Goal: Task Accomplishment & Management: Manage account settings

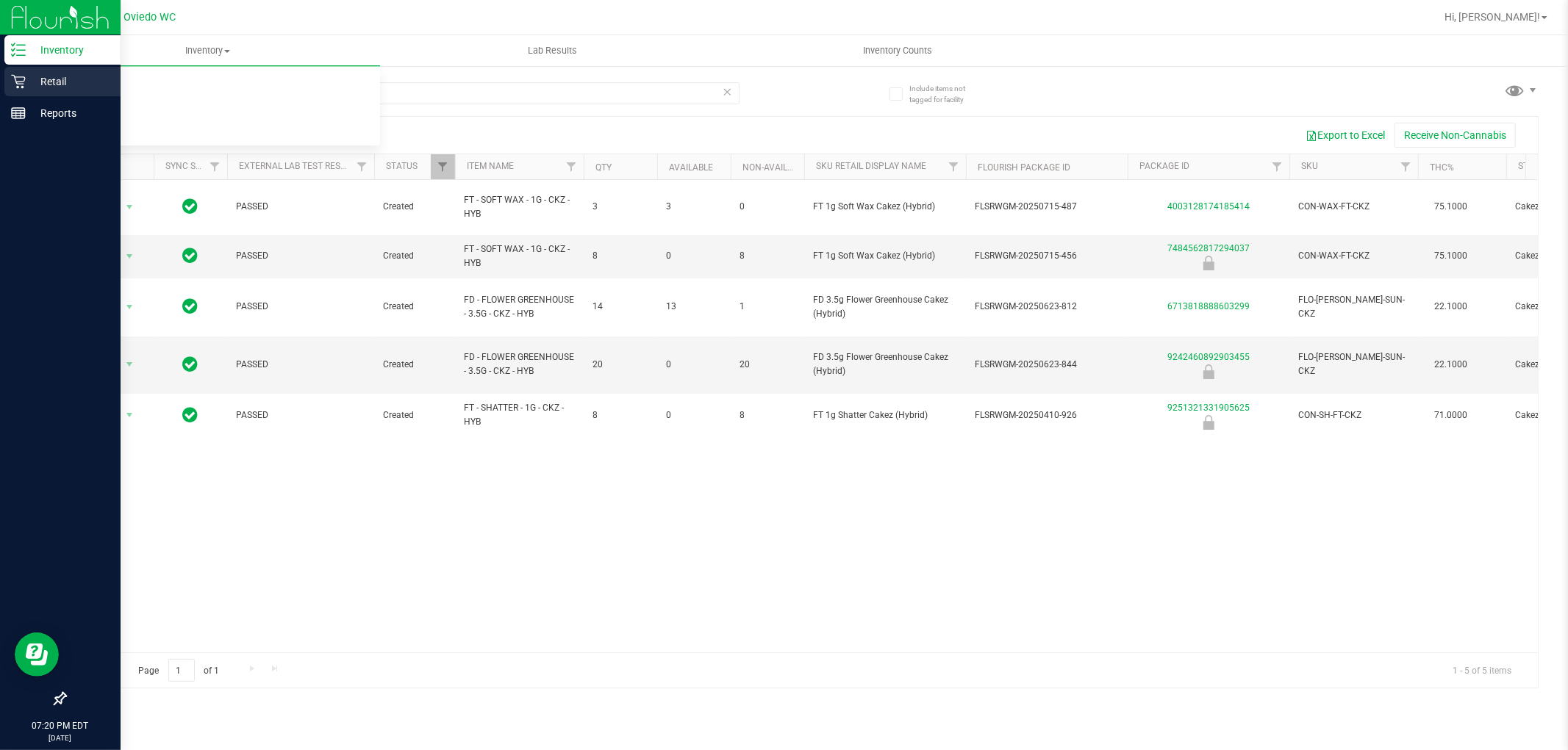
click at [27, 77] on p "Retail" at bounding box center [69, 81] width 88 height 17
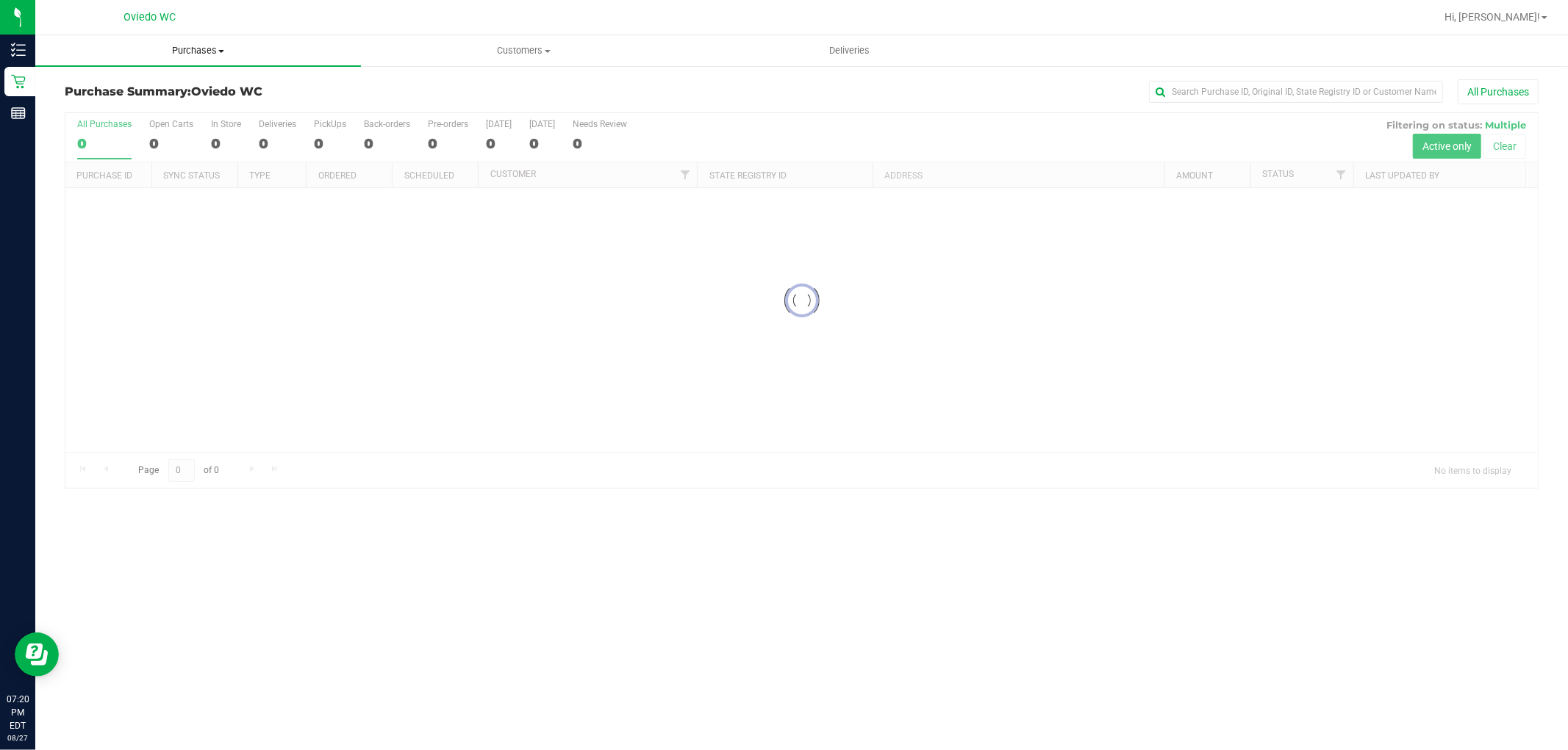
click at [215, 49] on span "Purchases" at bounding box center [198, 51] width 325 height 14
click at [144, 108] on li "Fulfillment" at bounding box center [198, 106] width 325 height 17
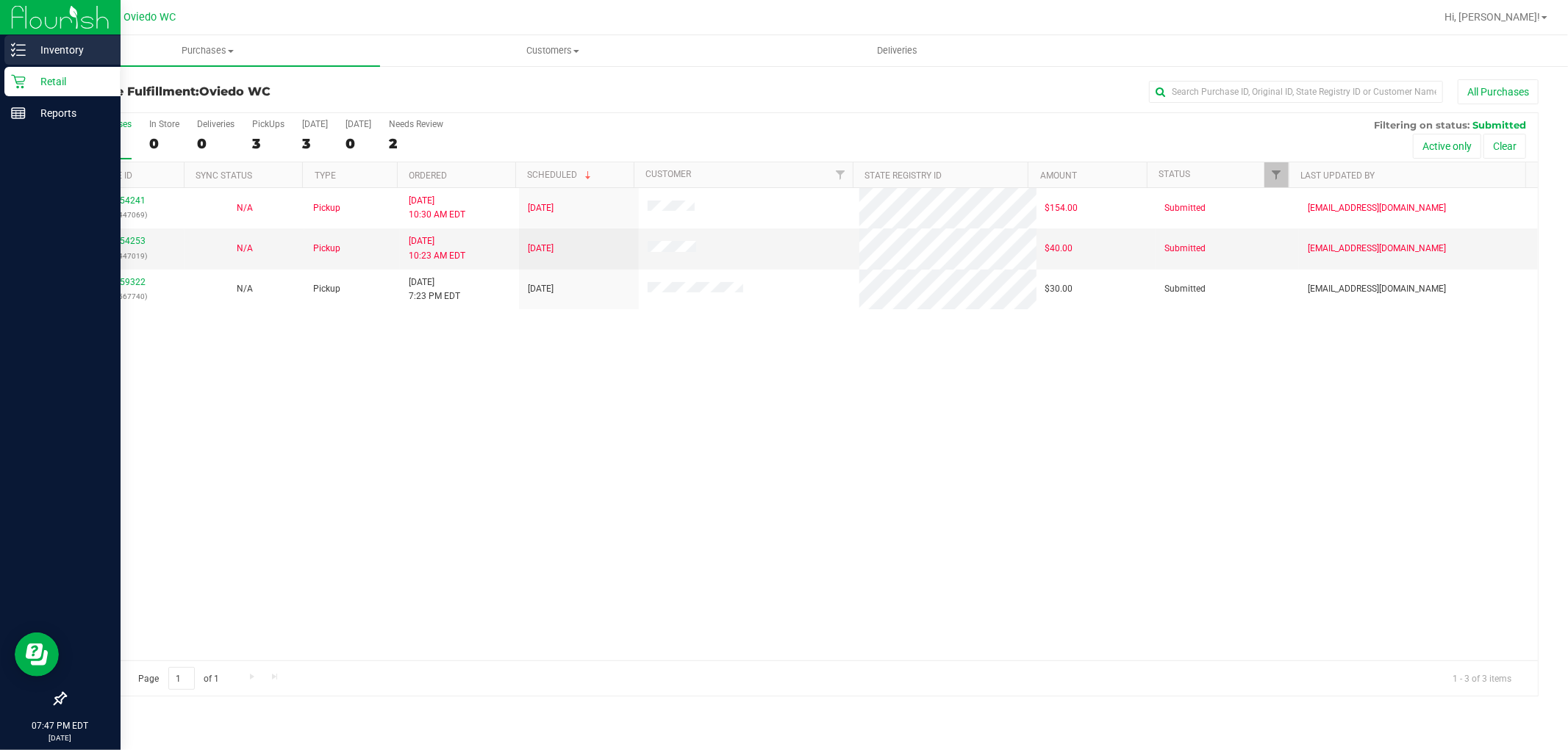
click at [26, 50] on p "Inventory" at bounding box center [69, 50] width 88 height 17
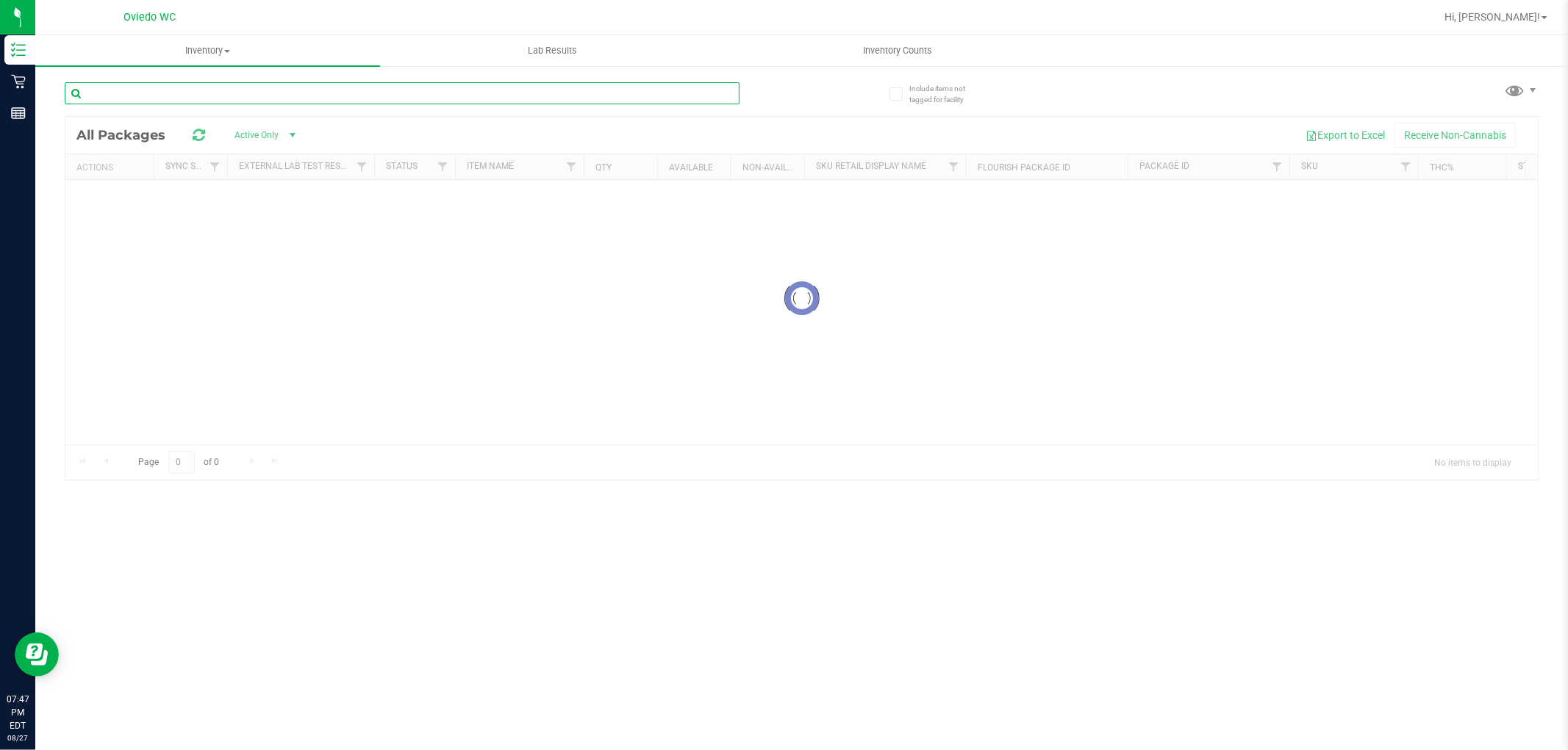
click at [241, 91] on input "text" at bounding box center [402, 93] width 675 height 22
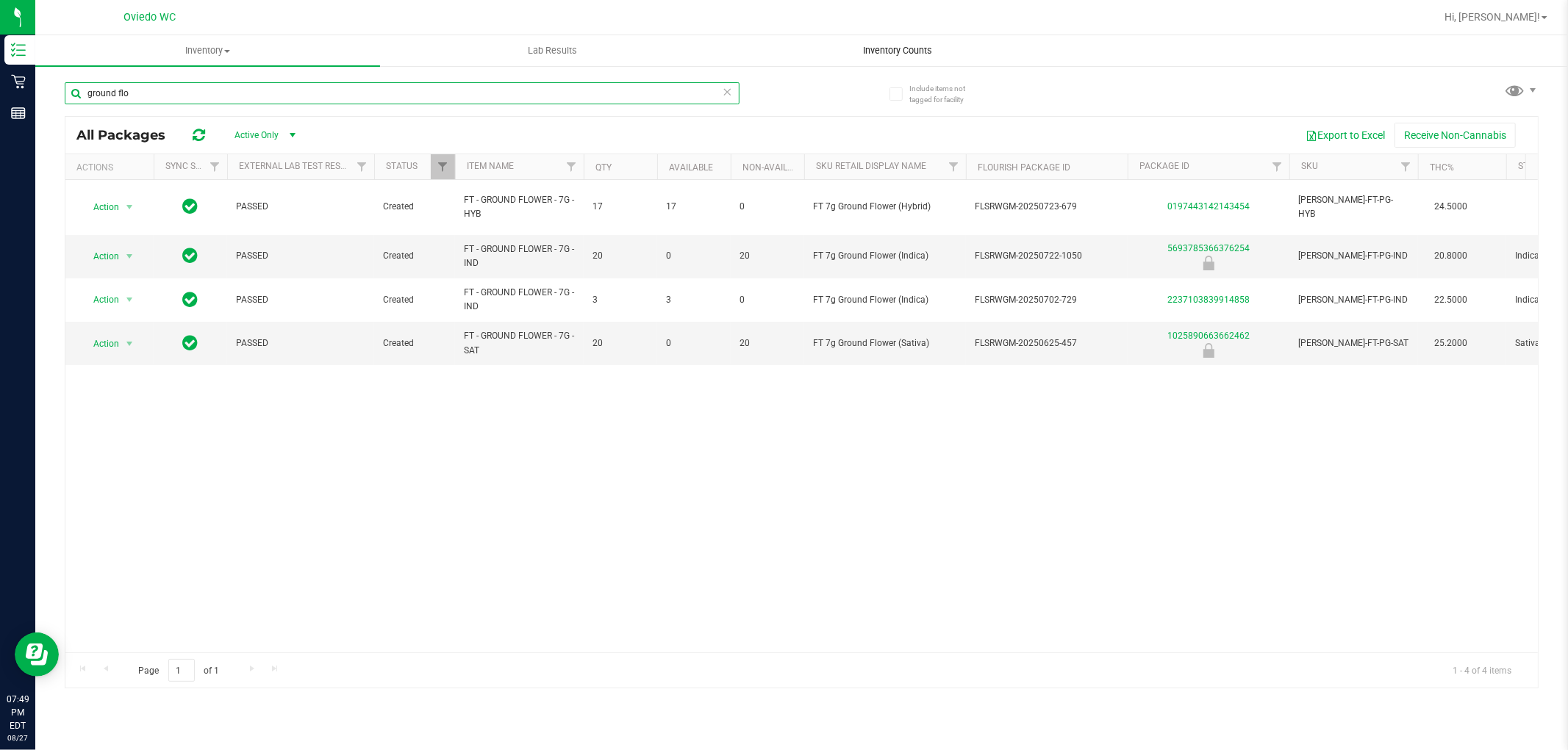
type input "ground flo"
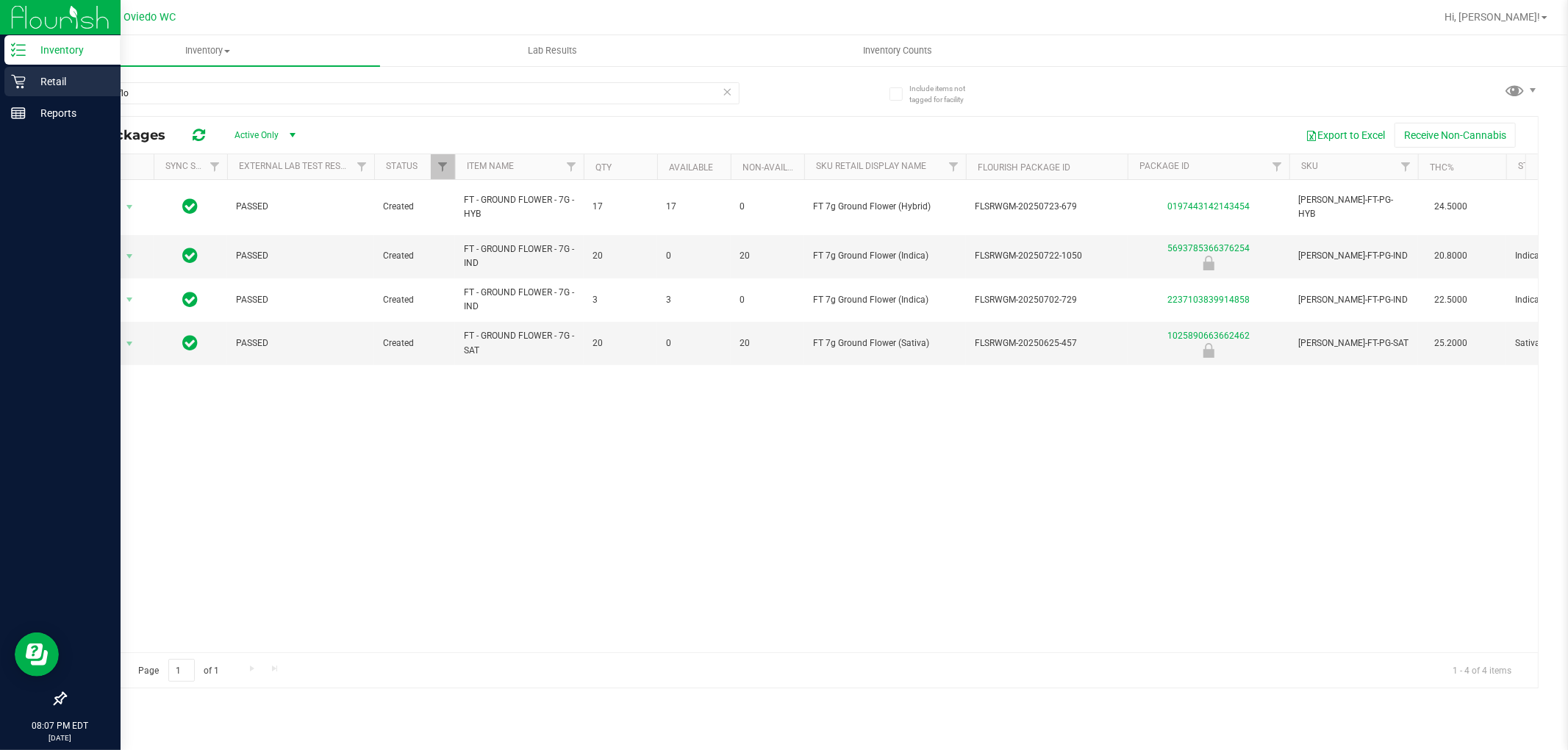
click at [27, 83] on p "Retail" at bounding box center [69, 81] width 88 height 17
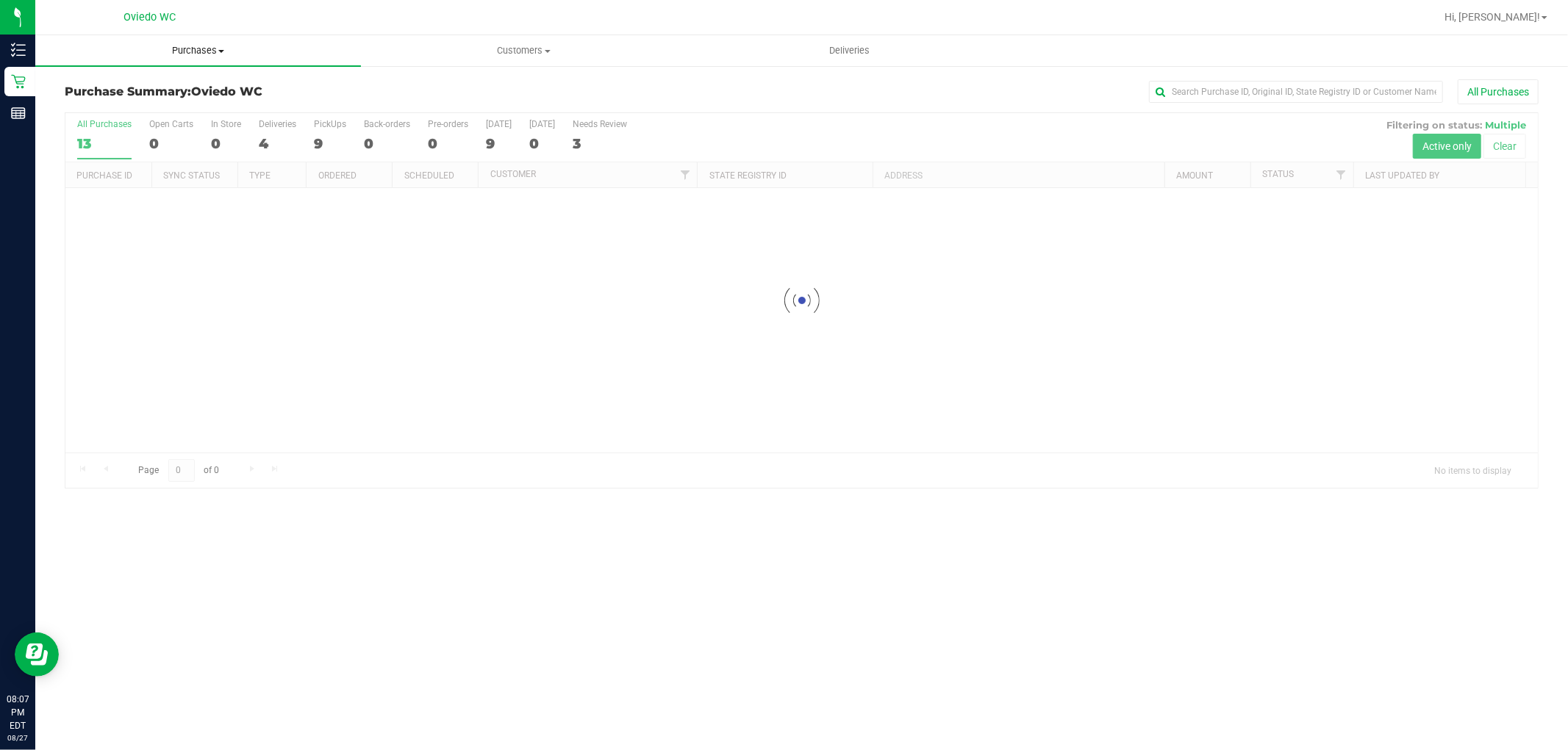
click at [191, 52] on span "Purchases" at bounding box center [198, 51] width 325 height 14
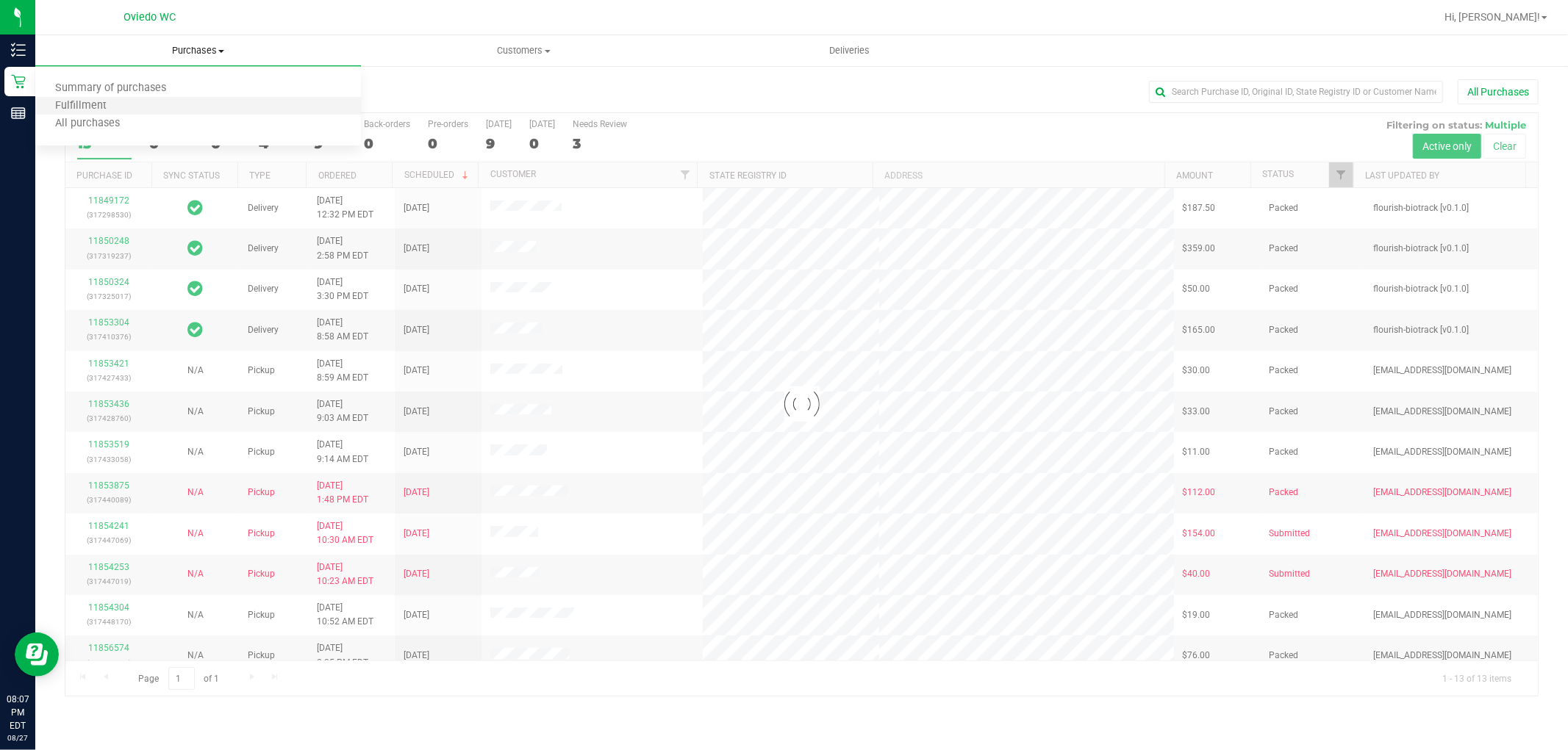
click at [192, 104] on li "Fulfillment" at bounding box center [198, 106] width 325 height 17
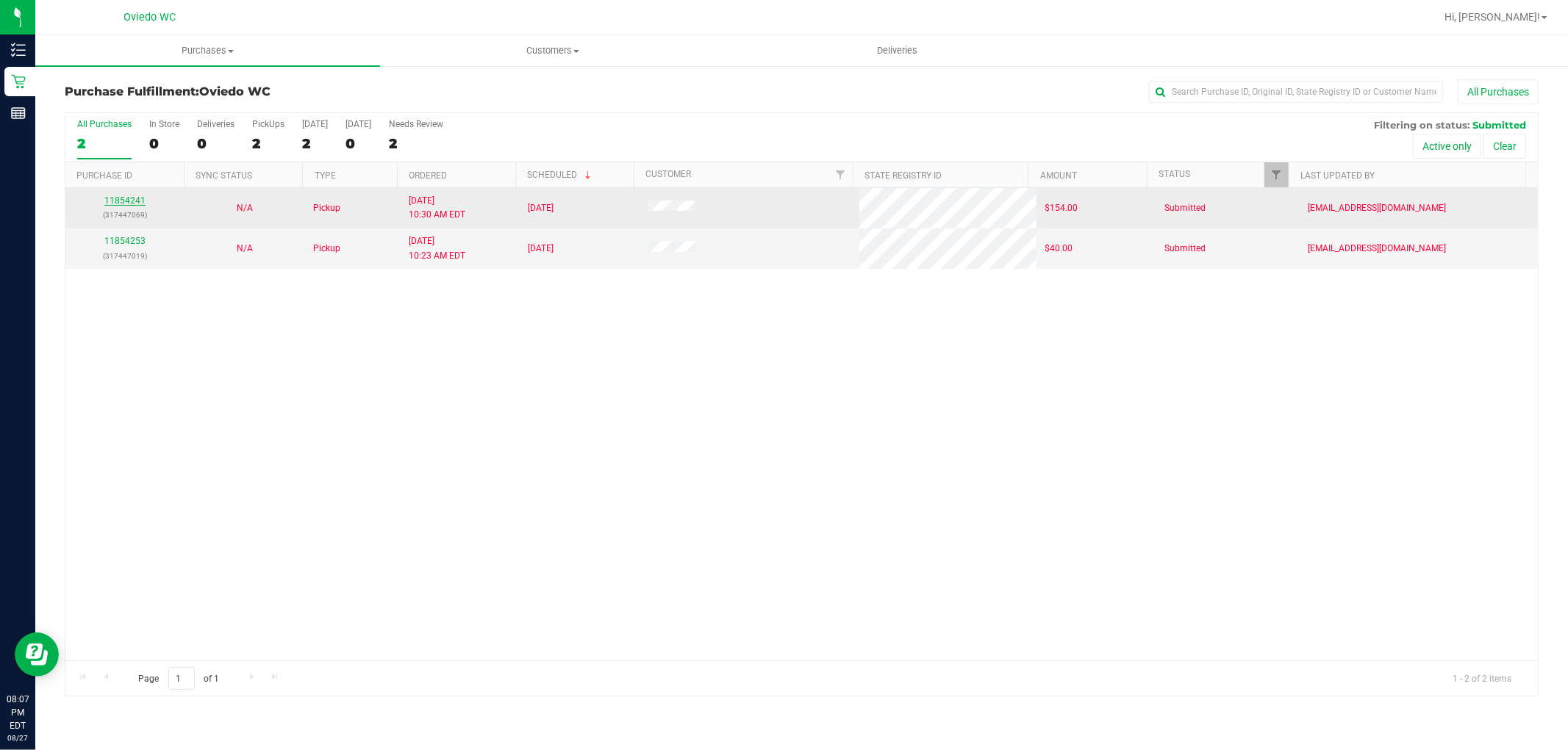
click at [133, 201] on link "11854241" at bounding box center [125, 201] width 42 height 11
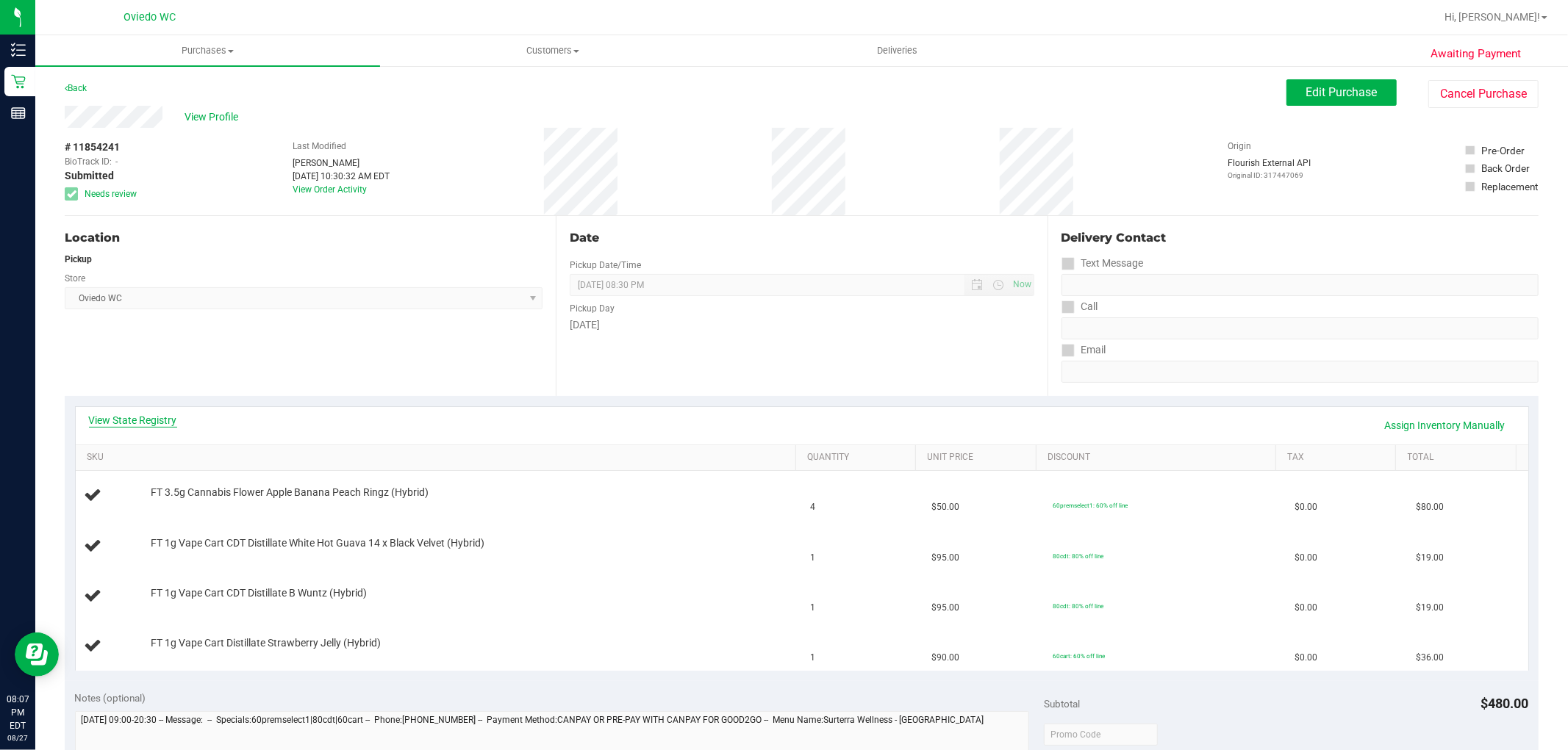
click at [128, 423] on link "View State Registry" at bounding box center [133, 420] width 88 height 14
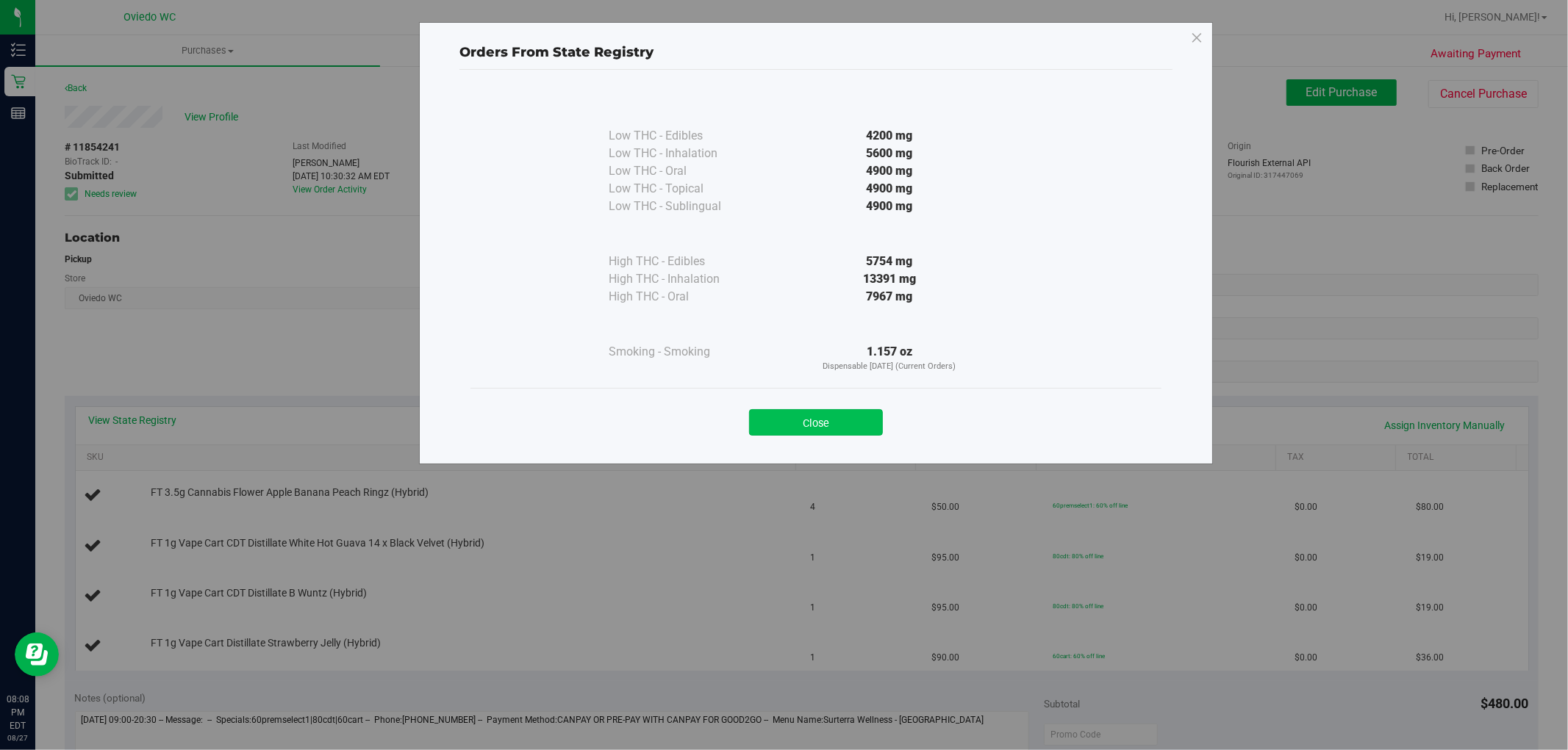
click at [844, 419] on button "Close" at bounding box center [815, 422] width 134 height 26
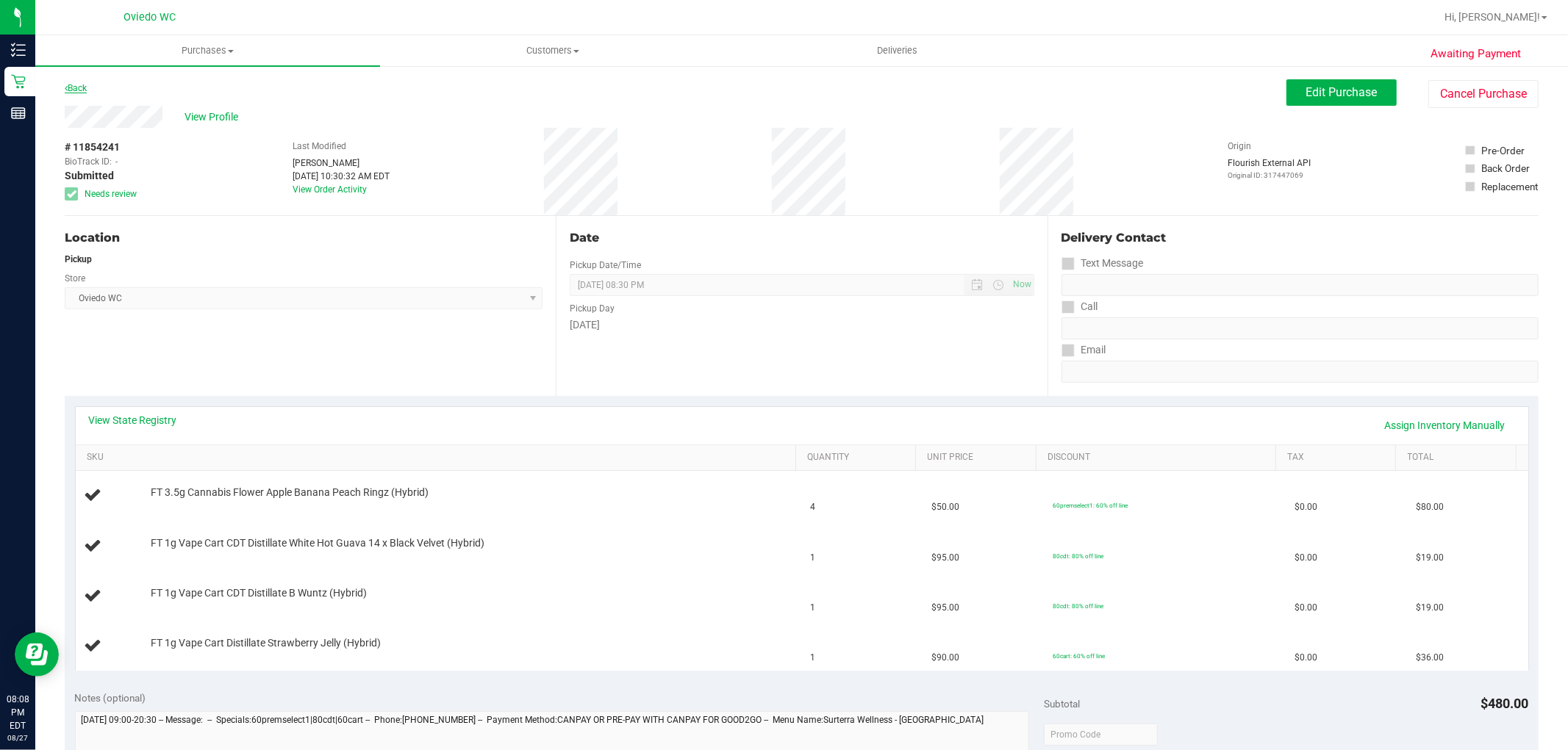
click at [76, 87] on link "Back" at bounding box center [75, 88] width 22 height 11
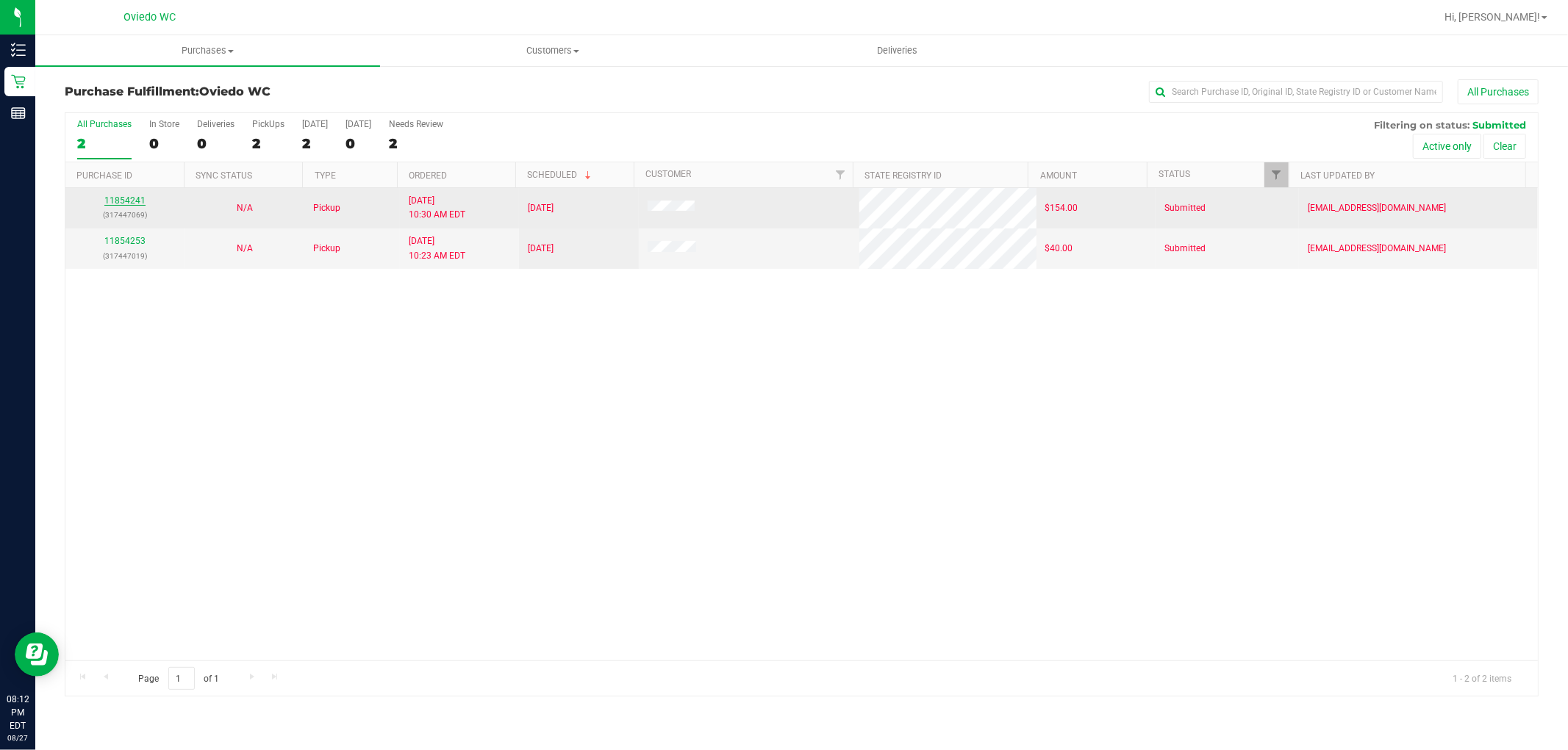
click at [126, 195] on link "11854241" at bounding box center [125, 201] width 42 height 11
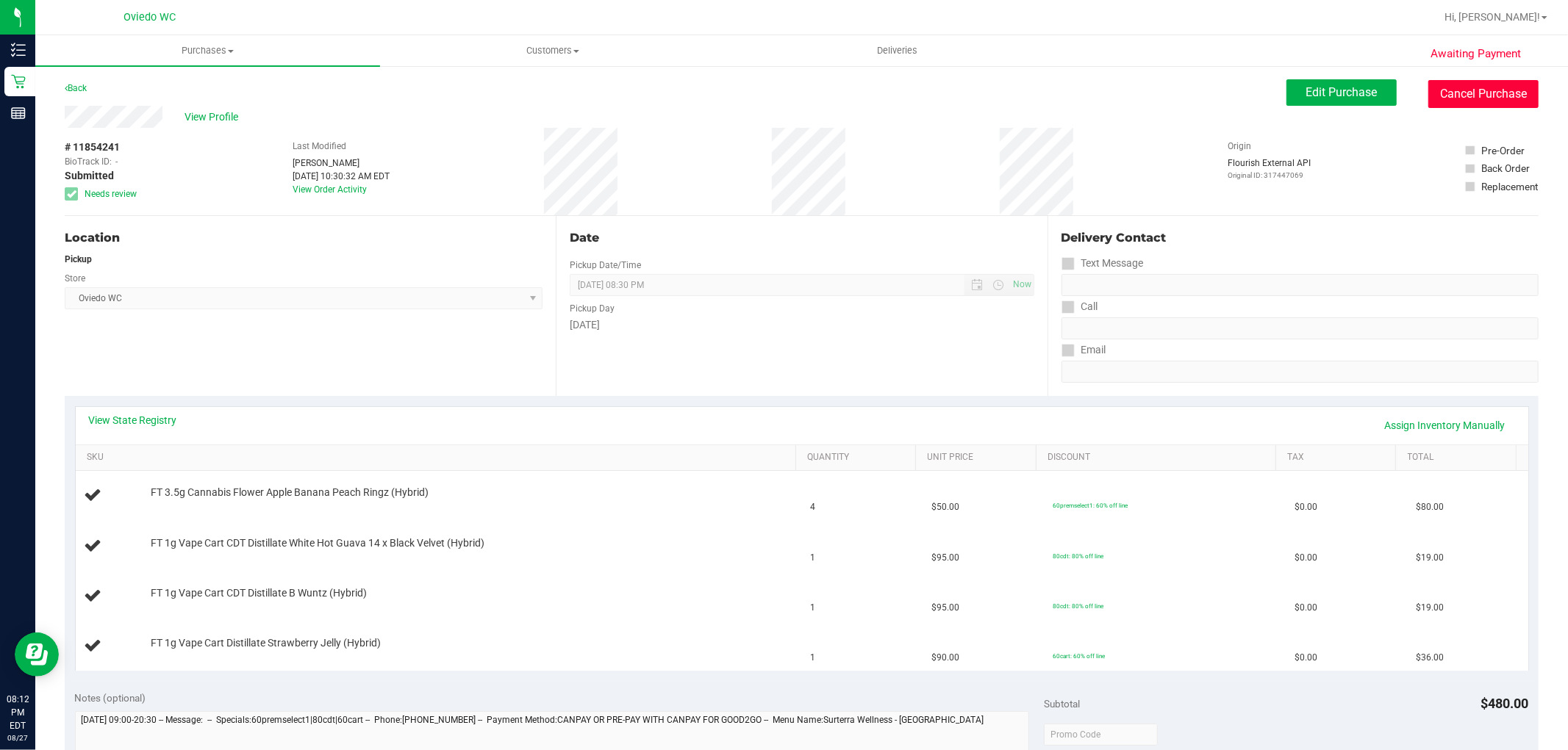
click at [1428, 88] on button "Cancel Purchase" at bounding box center [1483, 94] width 110 height 28
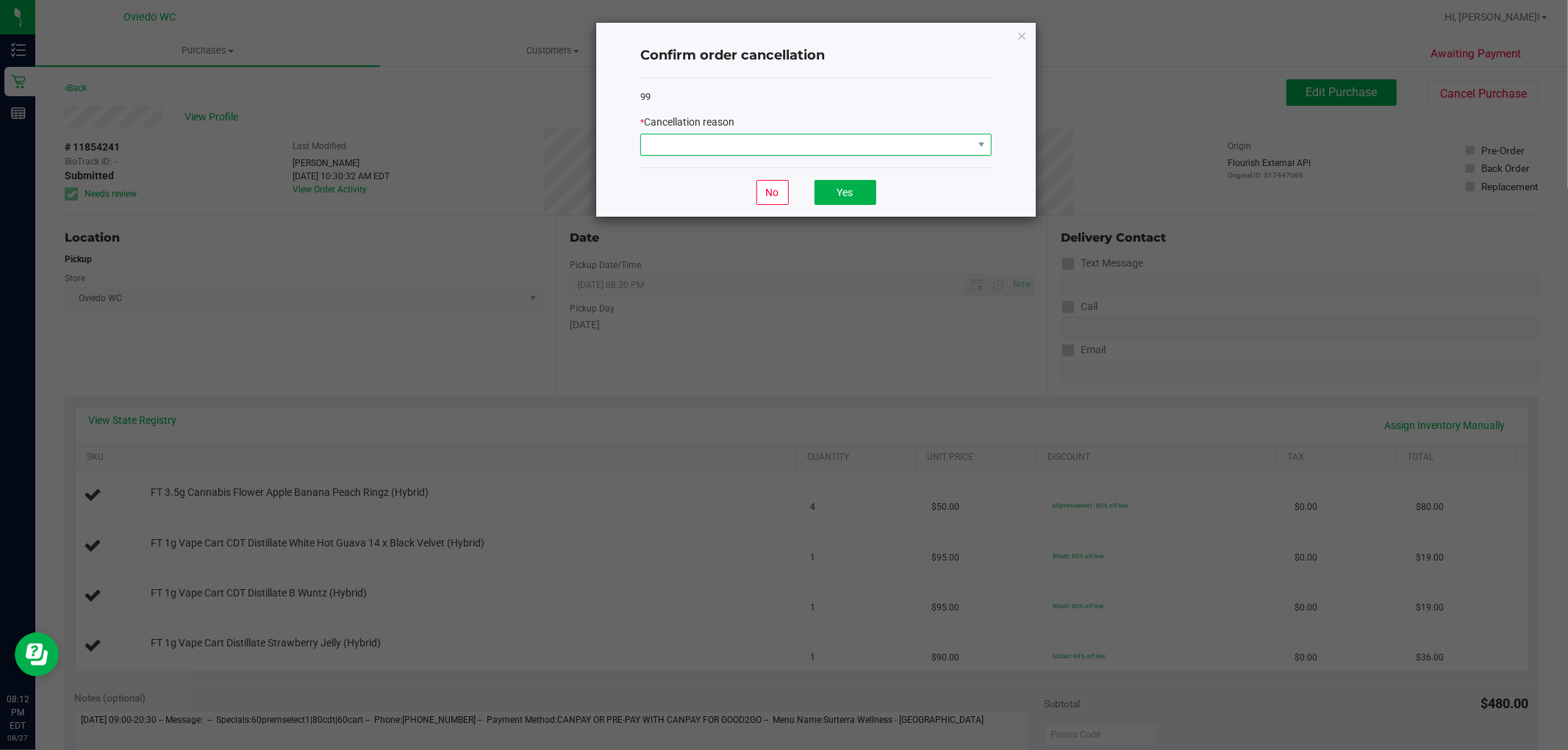
click at [878, 145] on span at bounding box center [806, 144] width 331 height 20
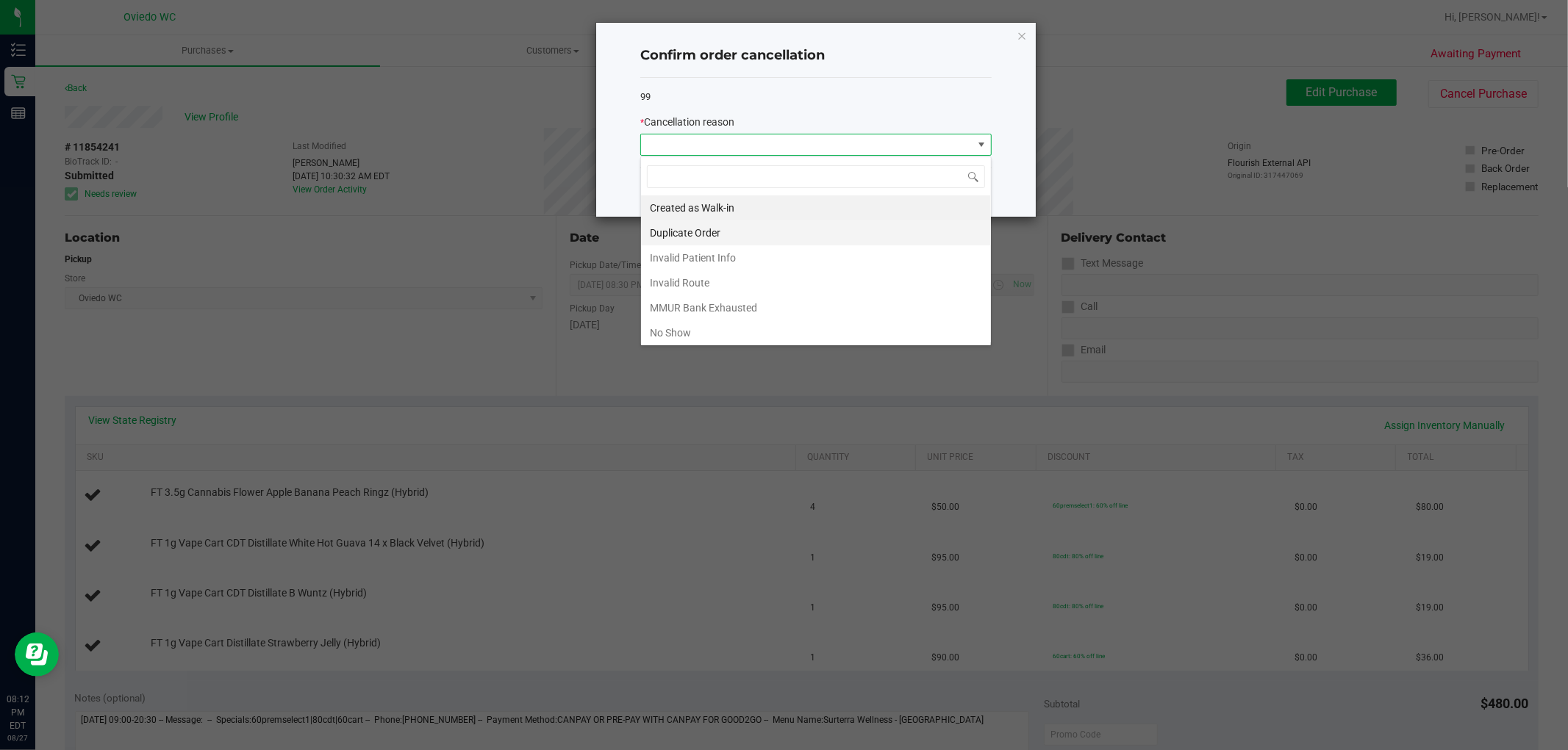
scroll to position [22, 350]
click at [846, 327] on li "No Show" at bounding box center [815, 333] width 350 height 25
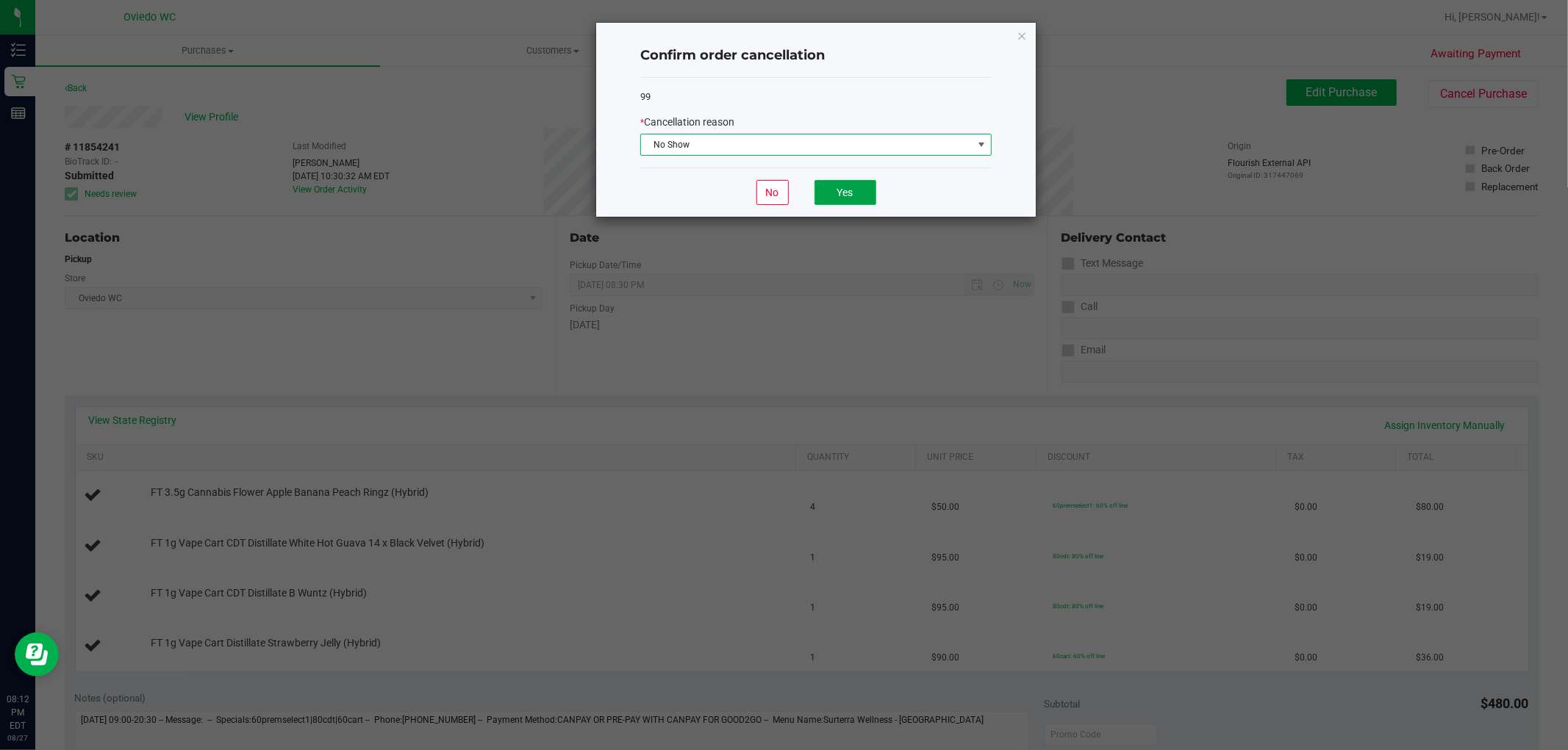
click at [841, 191] on button "Yes" at bounding box center [846, 192] width 62 height 25
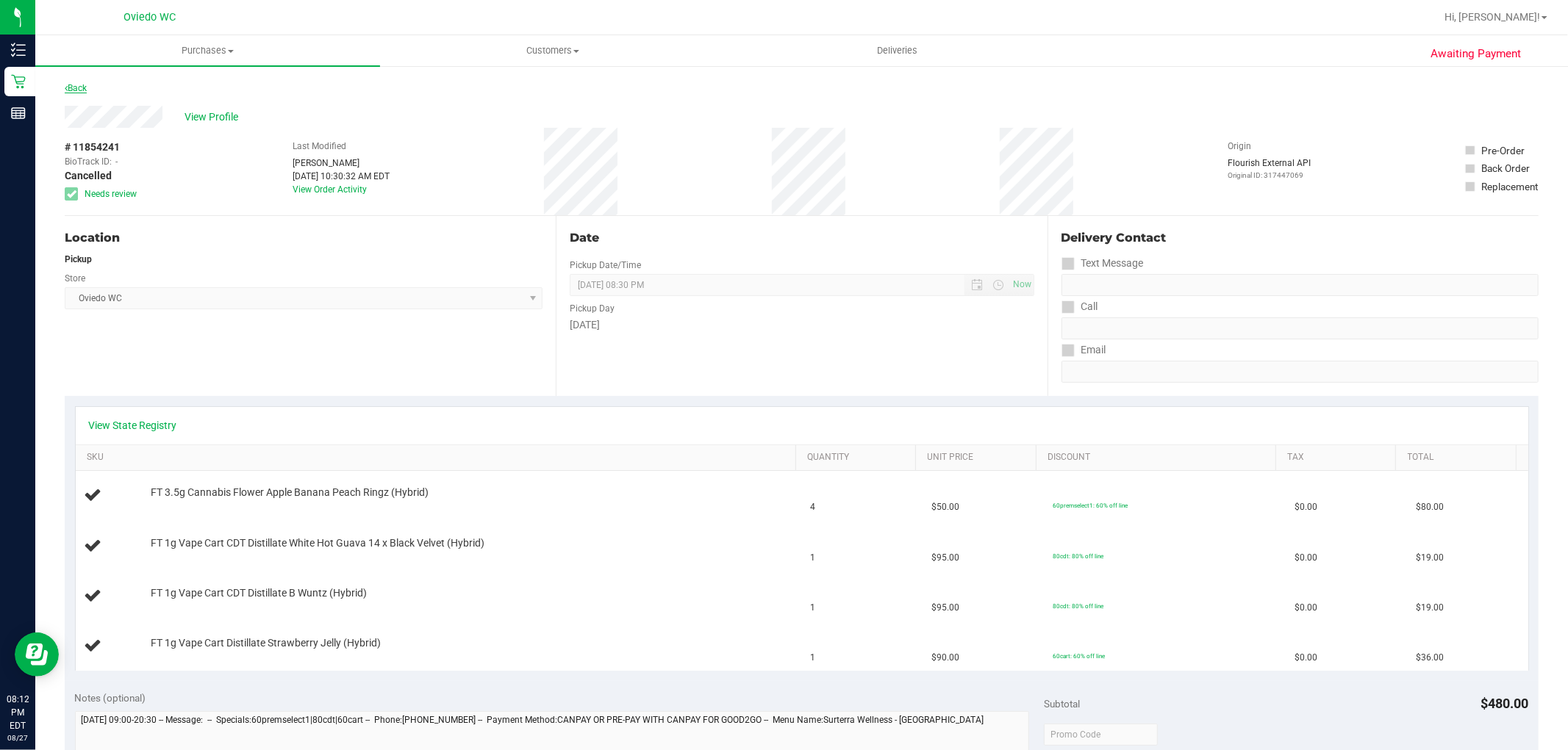
click at [69, 85] on link "Back" at bounding box center [75, 88] width 22 height 11
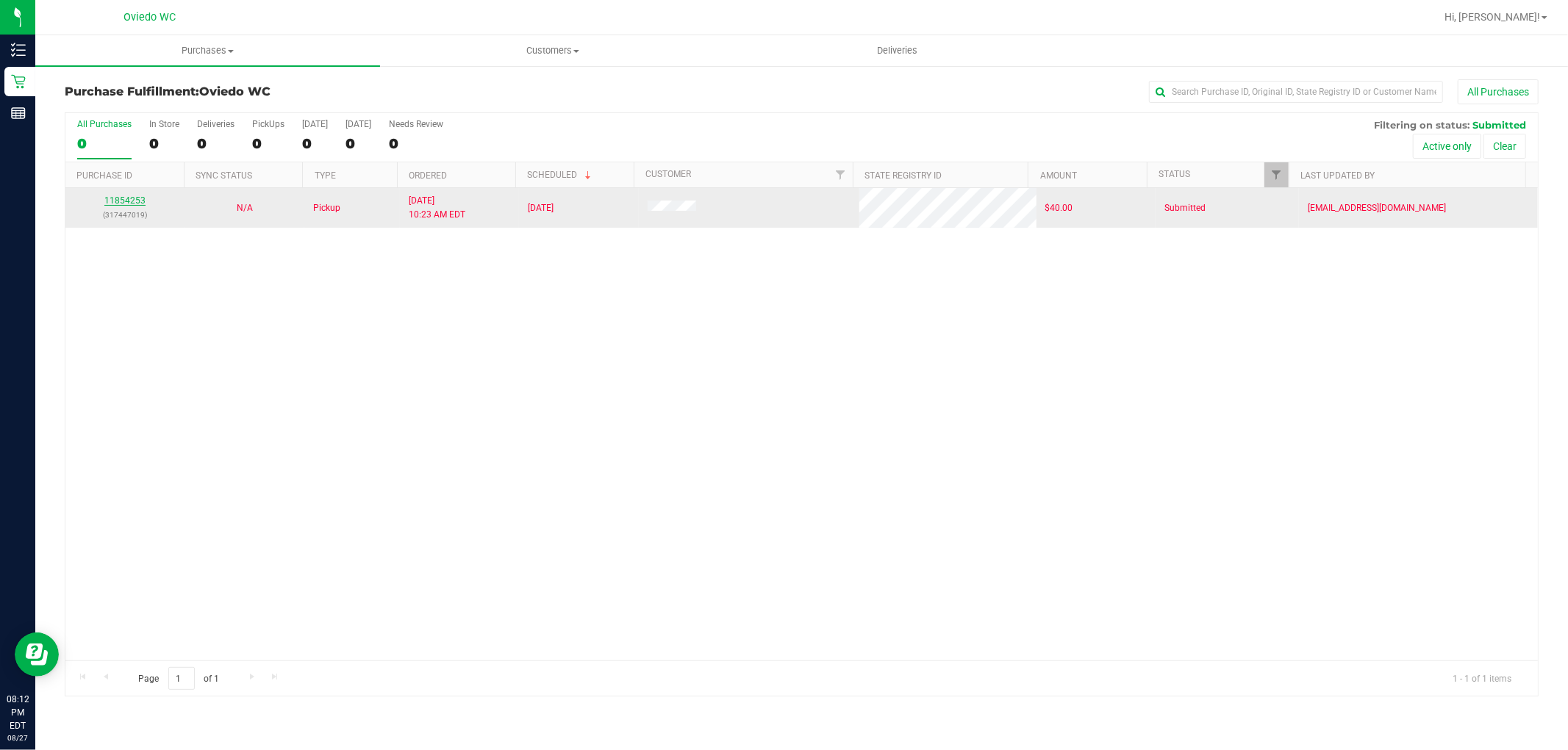
click at [129, 195] on link "11854253" at bounding box center [125, 201] width 42 height 11
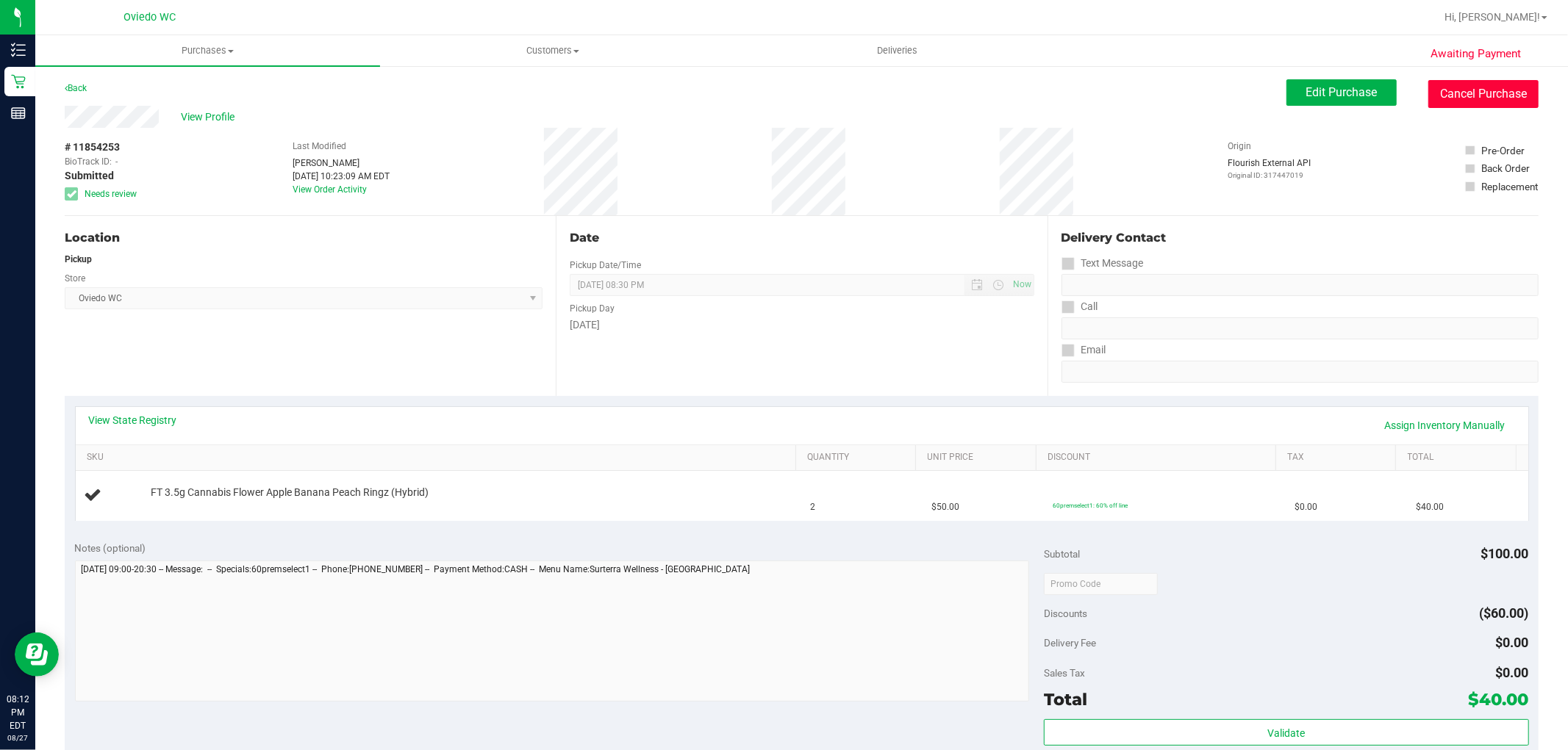
click at [1477, 103] on button "Cancel Purchase" at bounding box center [1483, 94] width 110 height 28
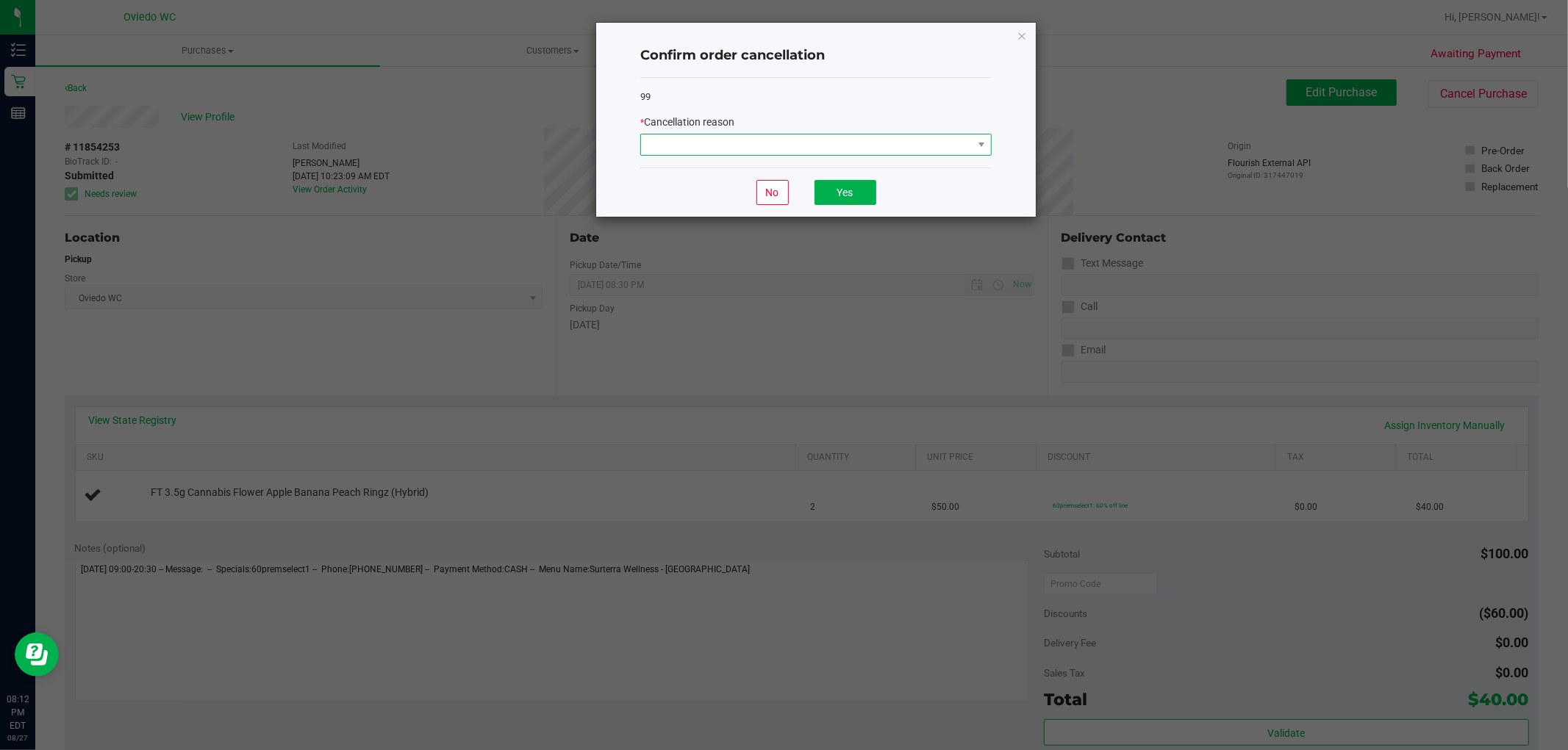
click at [821, 153] on span at bounding box center [806, 144] width 331 height 20
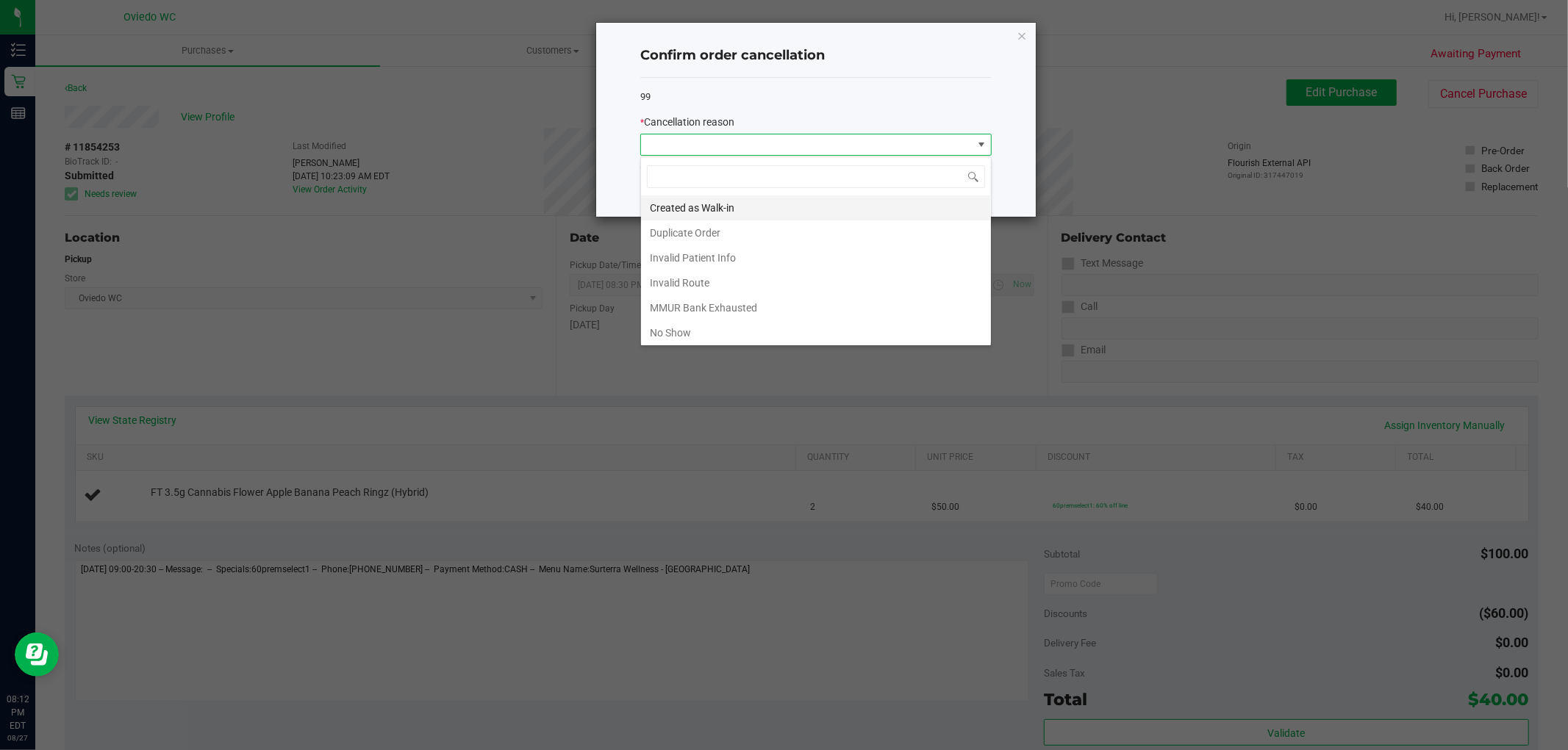
scroll to position [22, 350]
click at [784, 330] on li "No Show" at bounding box center [815, 333] width 350 height 25
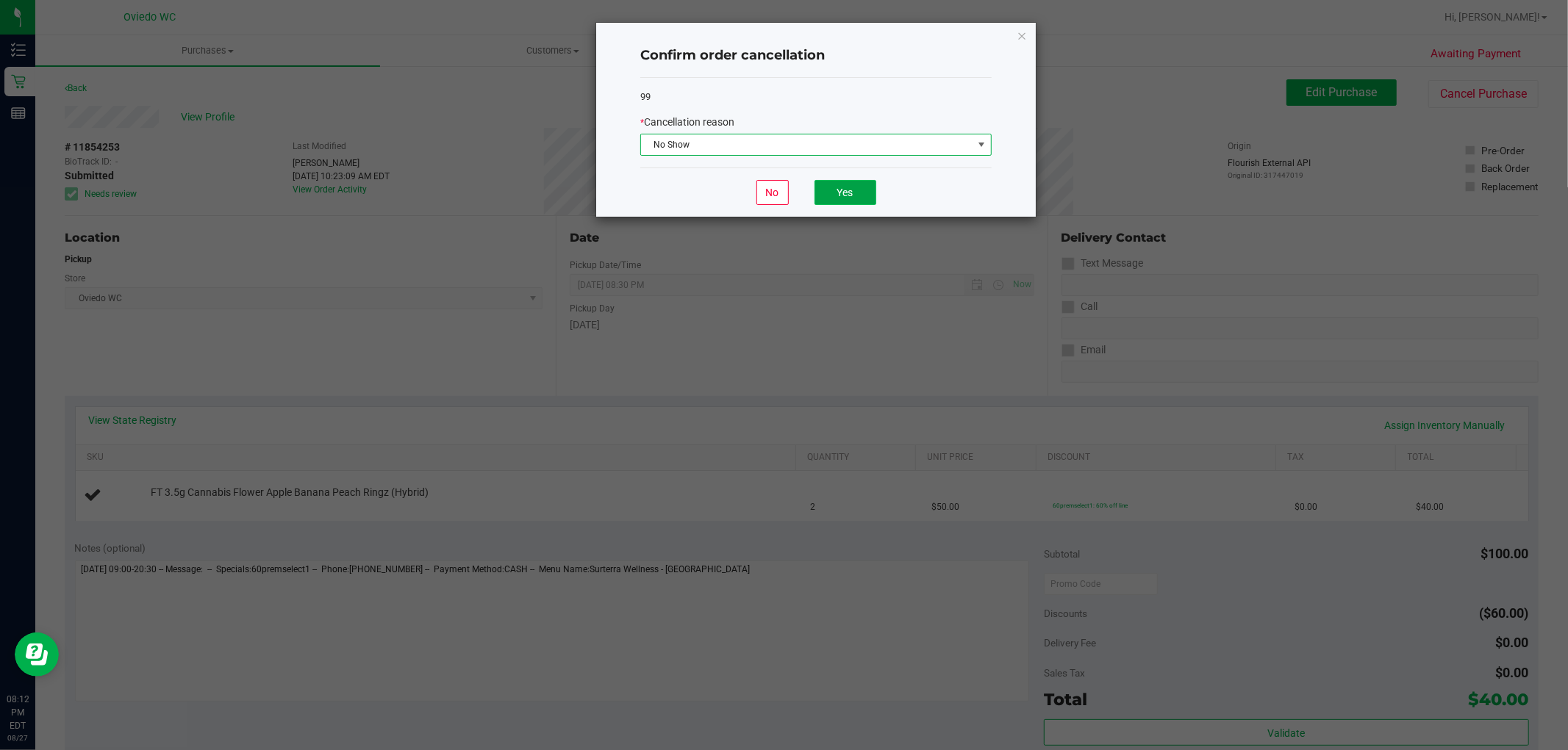
click at [831, 198] on button "Yes" at bounding box center [846, 192] width 62 height 25
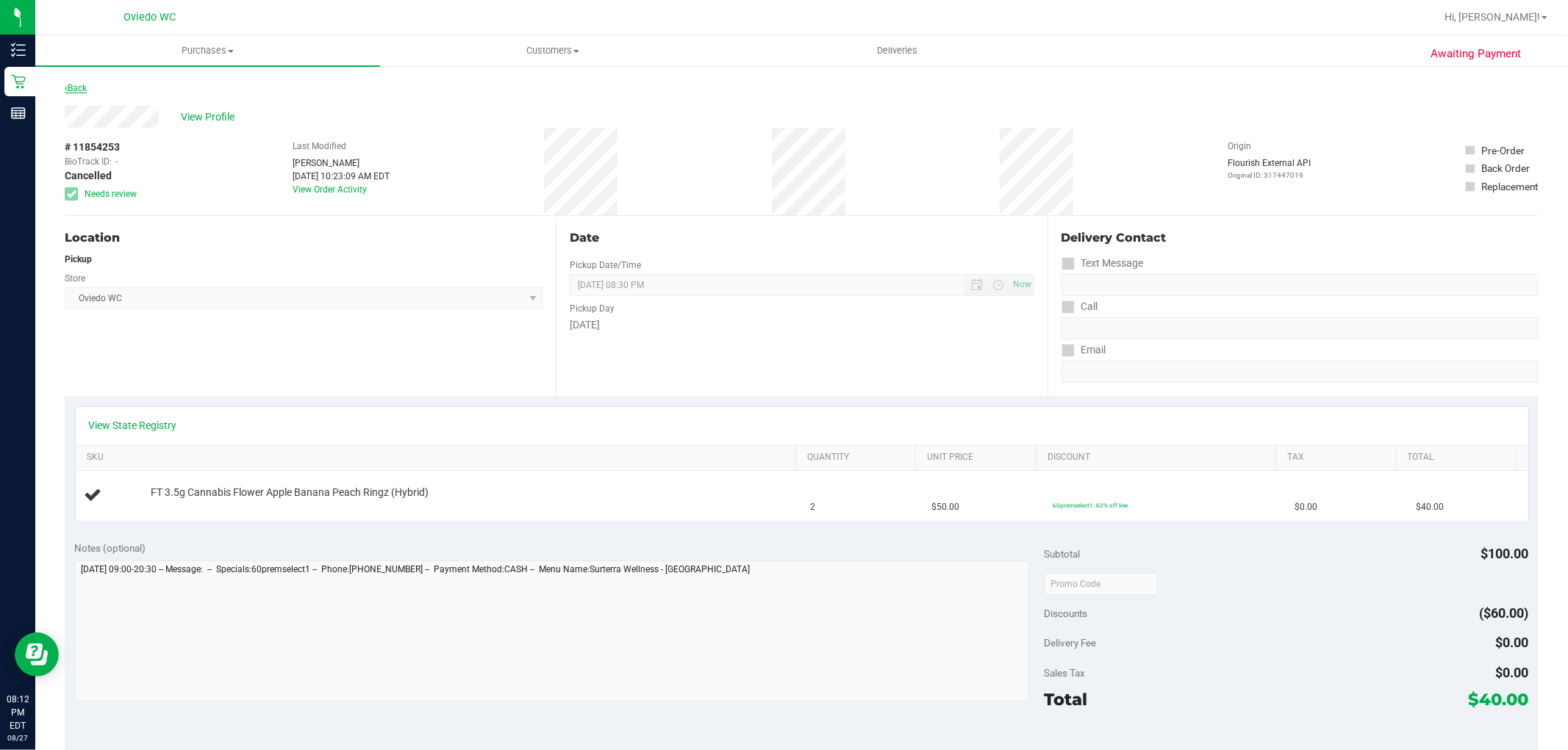
click at [71, 84] on link "Back" at bounding box center [75, 88] width 22 height 11
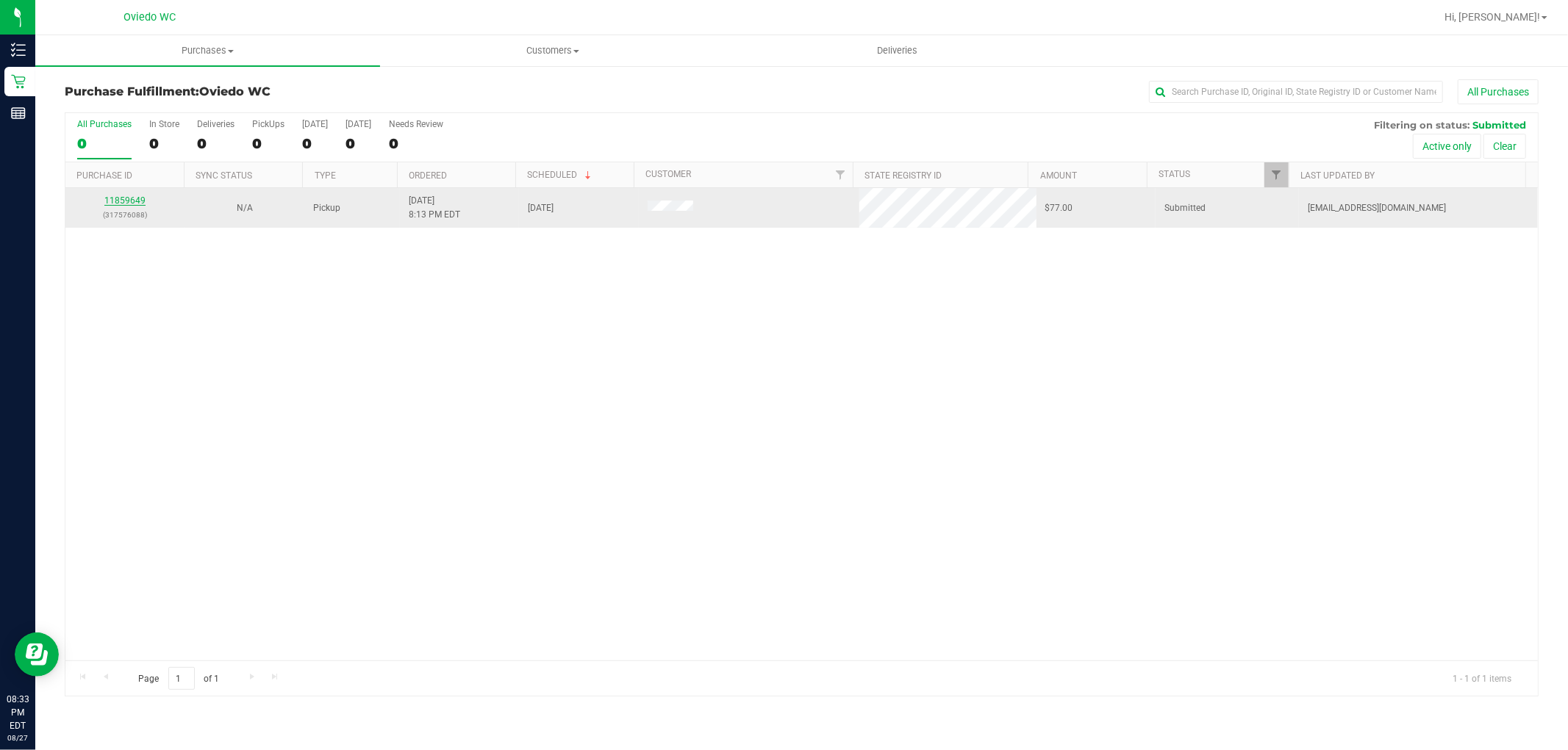
click at [122, 198] on link "11859649" at bounding box center [125, 201] width 42 height 11
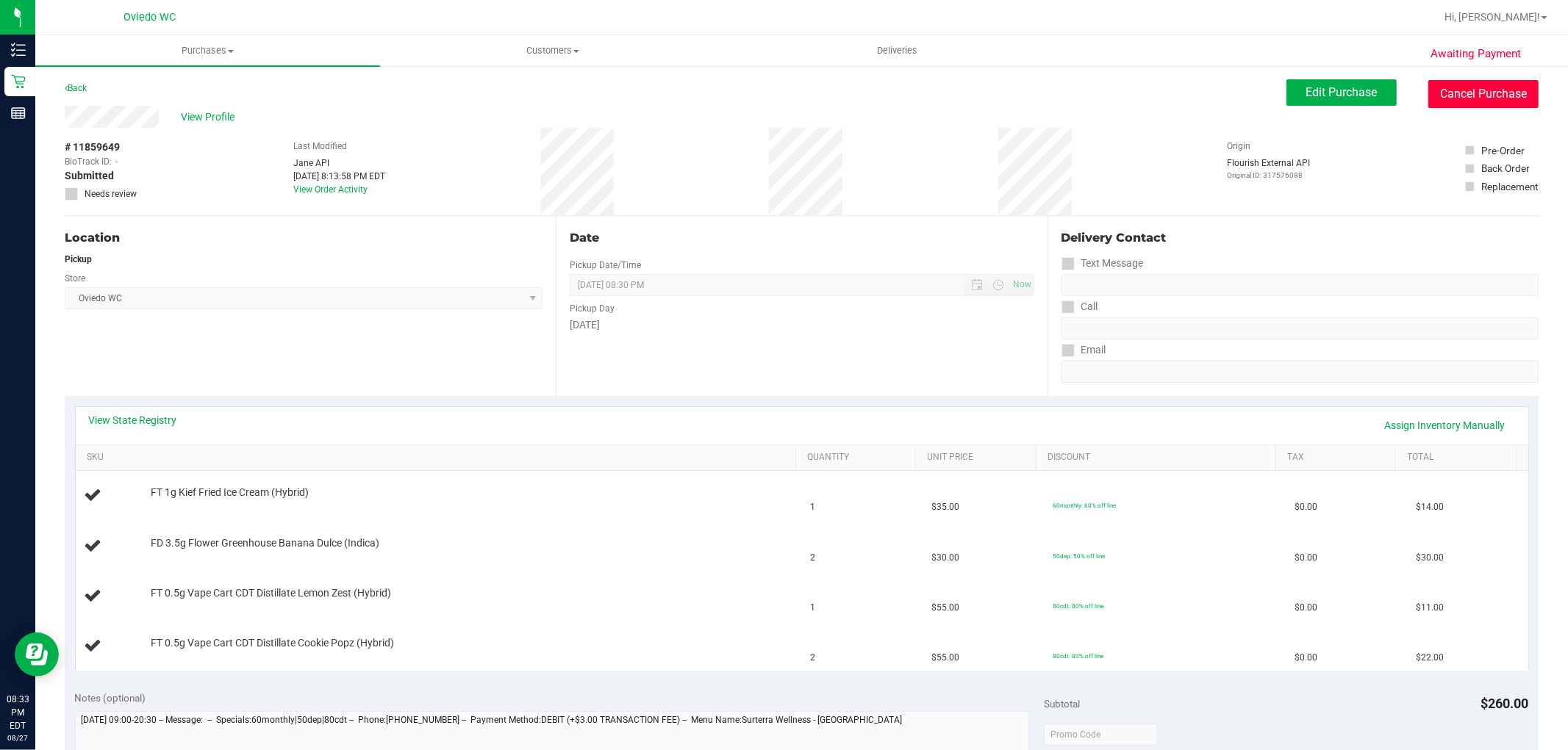
click at [1457, 96] on button "Cancel Purchase" at bounding box center [1483, 94] width 110 height 28
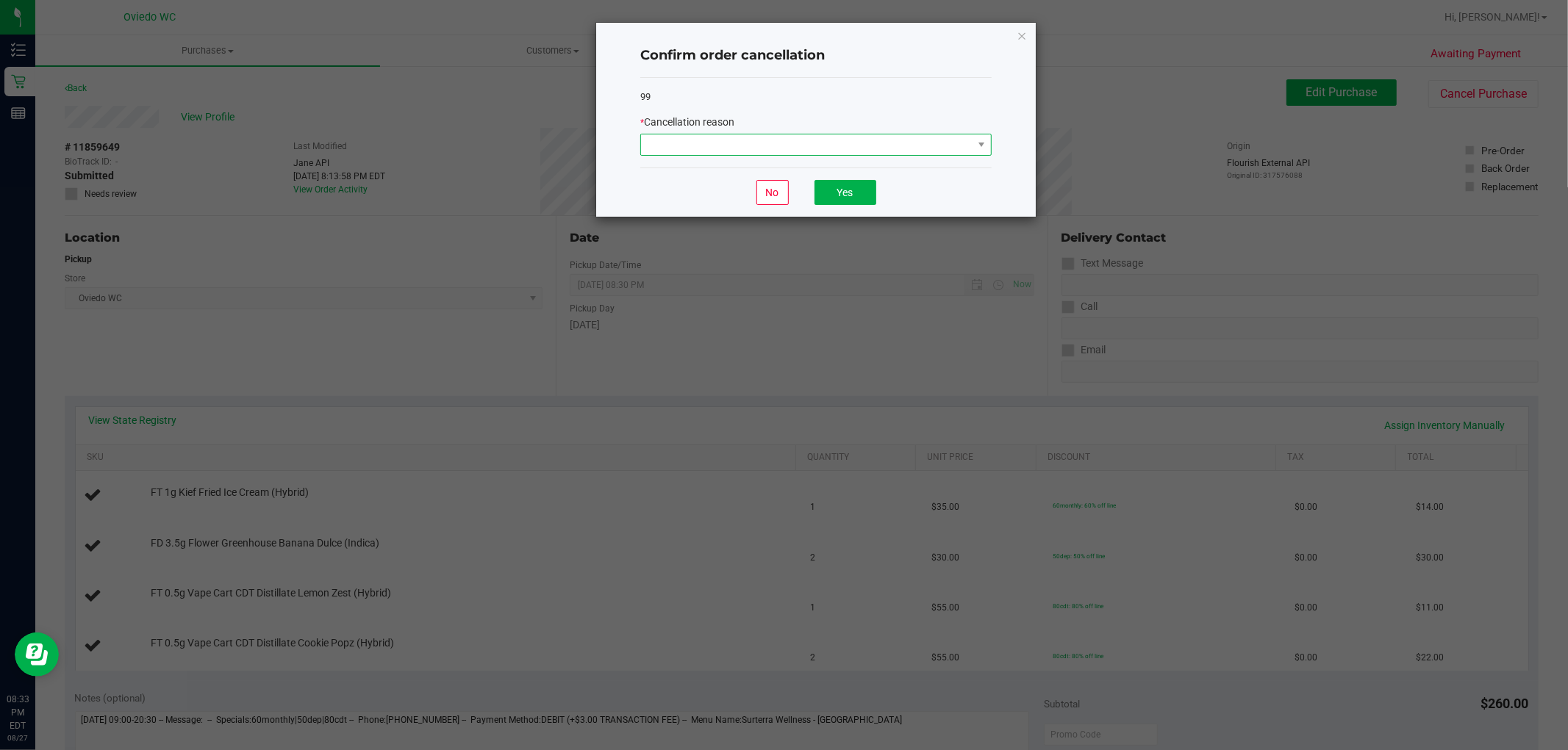
click at [885, 136] on span at bounding box center [806, 144] width 331 height 20
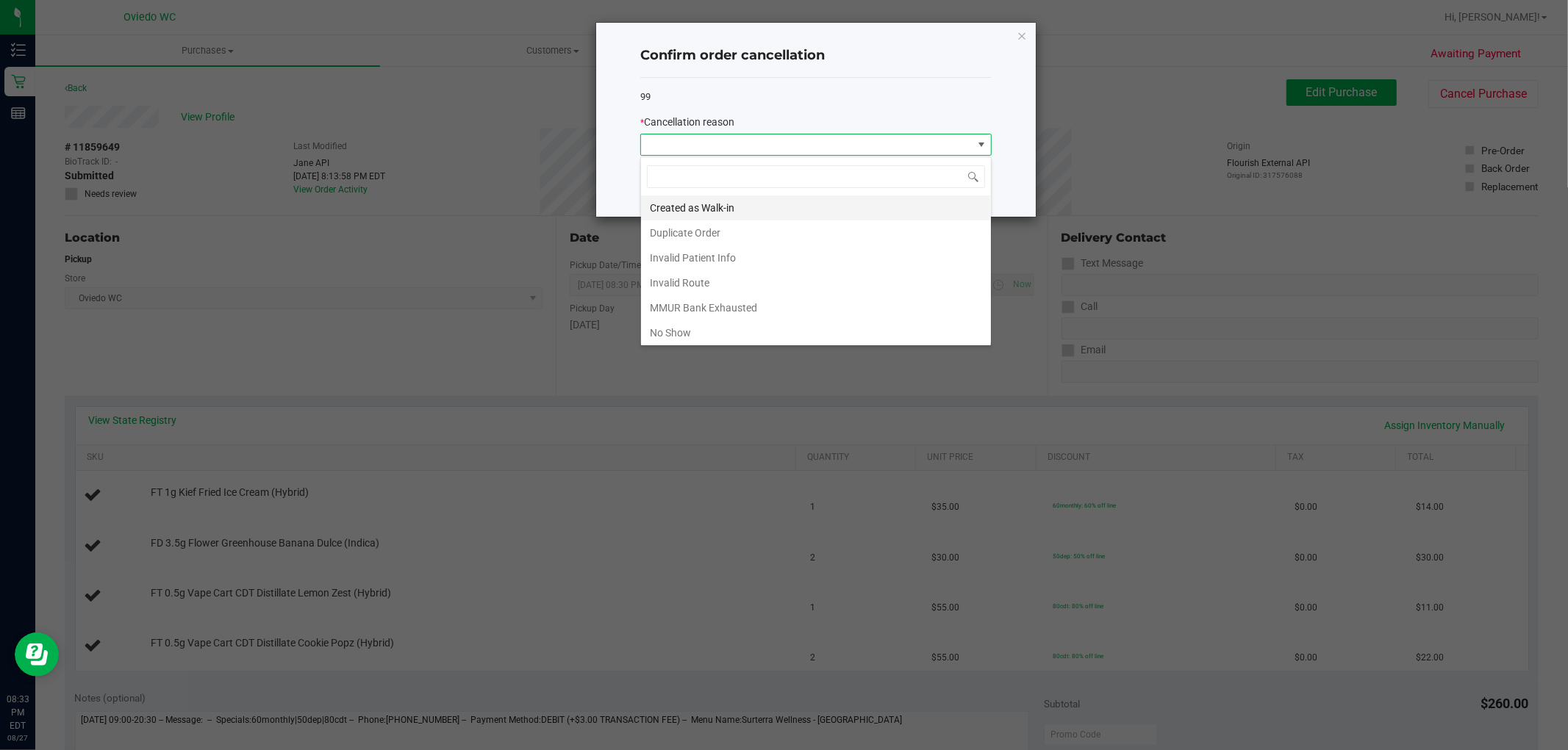
scroll to position [22, 350]
click at [804, 324] on li "No Show" at bounding box center [815, 333] width 350 height 25
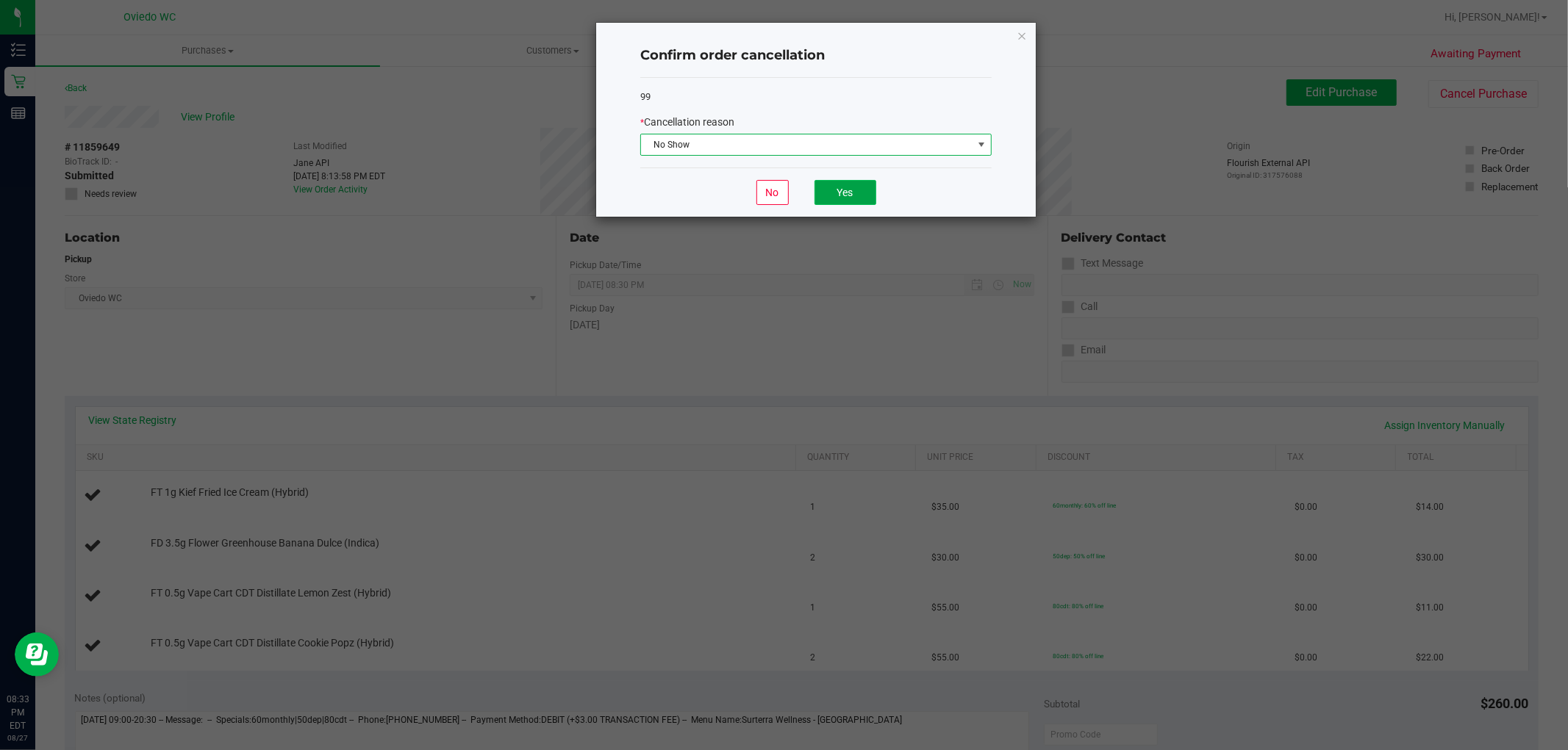
click at [853, 201] on button "Yes" at bounding box center [846, 192] width 62 height 25
